Goal: Task Accomplishment & Management: Manage account settings

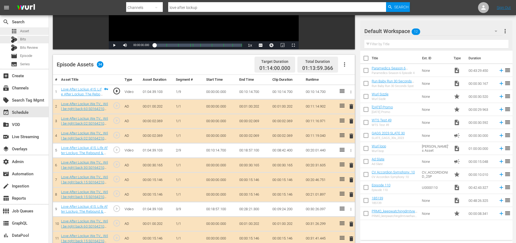
click at [32, 30] on div "apps Asset" at bounding box center [24, 31] width 49 height 8
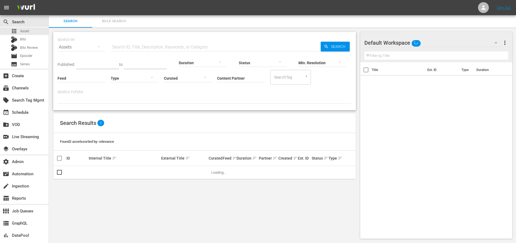
scroll to position [1, 0]
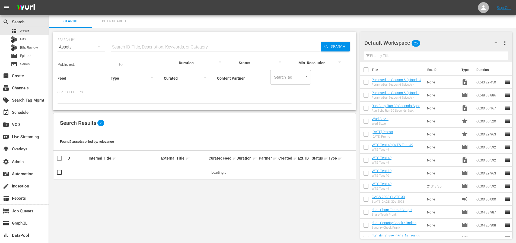
click at [244, 81] on input "Content Partner" at bounding box center [241, 79] width 48 height 20
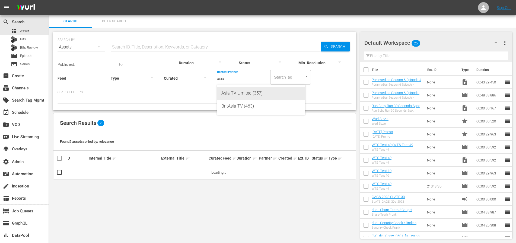
click at [241, 91] on div "Asia TV Limited (357)" at bounding box center [260, 93] width 79 height 13
type input "Asia TV Limited (357)"
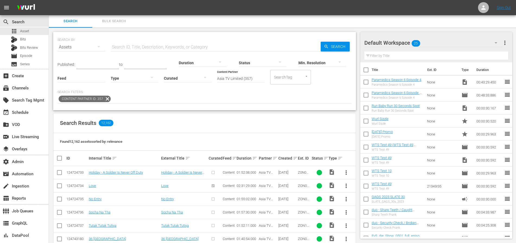
click at [336, 91] on p "Search Filters:" at bounding box center [205, 92] width 294 height 5
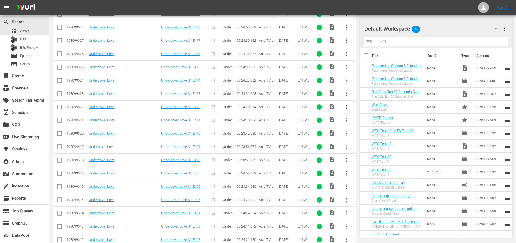
scroll to position [1010, 0]
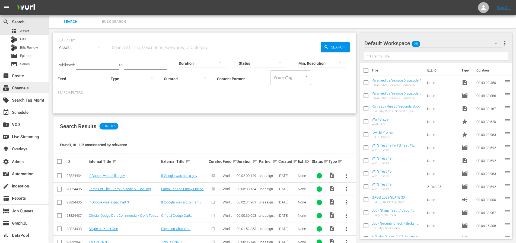
click at [26, 86] on div "subscriptions Channels" at bounding box center [15, 87] width 30 height 5
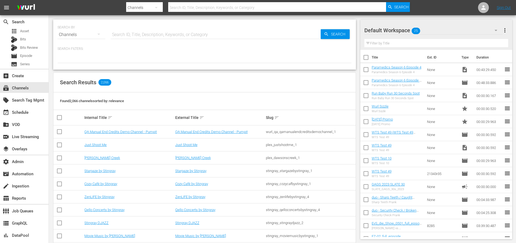
click at [173, 36] on input "text" at bounding box center [216, 34] width 210 height 13
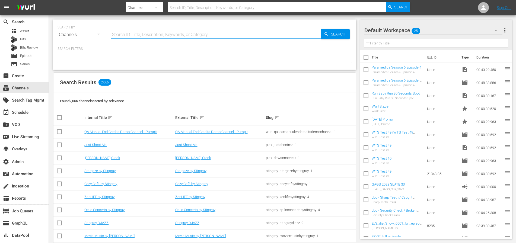
click at [181, 36] on input "text" at bounding box center [216, 34] width 210 height 13
click at [160, 36] on input "text" at bounding box center [216, 34] width 210 height 13
type input "maverick"
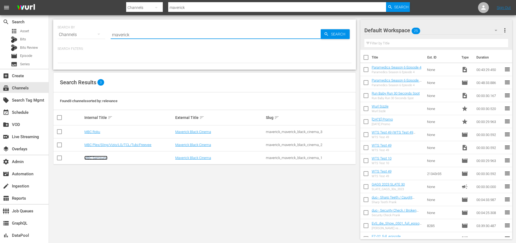
click at [95, 160] on link "MBC Samsung" at bounding box center [95, 158] width 23 height 4
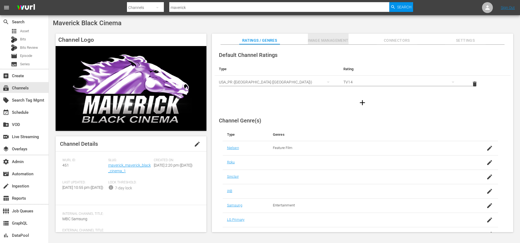
click at [327, 43] on span "Image Management" at bounding box center [328, 40] width 41 height 7
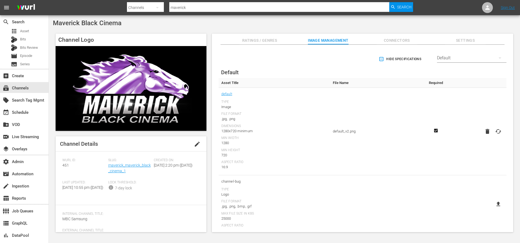
click at [440, 60] on div "Default" at bounding box center [471, 57] width 69 height 15
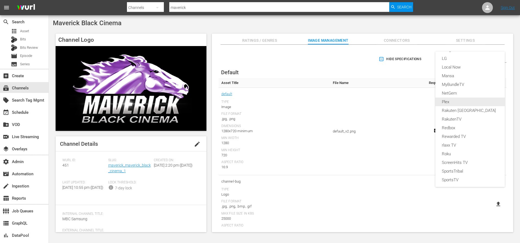
click at [455, 100] on div "Plex" at bounding box center [470, 102] width 56 height 9
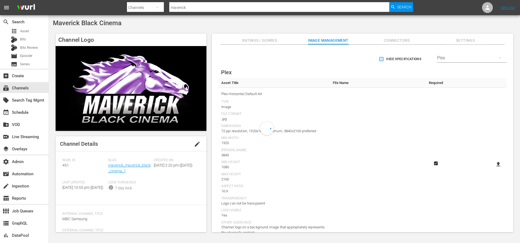
scroll to position [77, 0]
click at [387, 57] on span "Hide Specifications" at bounding box center [401, 59] width 42 height 6
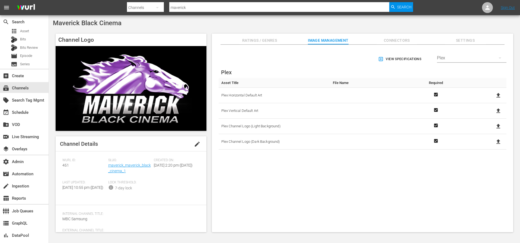
click at [498, 96] on icon at bounding box center [498, 95] width 7 height 7
click at [493, 100] on input "file" at bounding box center [493, 100] width 0 height 0
type input "C:\fakepath\Maverick_Horizontal_Default_Art.jpg"
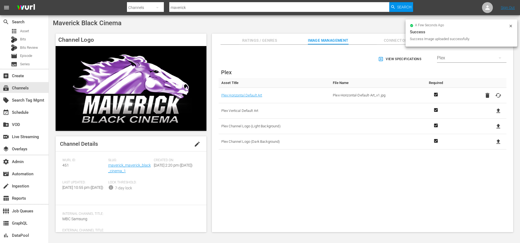
click at [298, 76] on div "View Specifications Select Streamer Plex Plex Asset Title File Name Required Pl…" at bounding box center [363, 115] width 296 height 136
click at [299, 71] on div "View Specifications Select Streamer Plex Plex Asset Title File Name Required Pl…" at bounding box center [363, 115] width 296 height 136
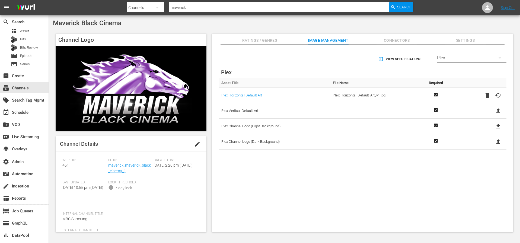
click at [317, 63] on div "View Specifications Select Streamer Plex" at bounding box center [363, 59] width 288 height 15
